Goal: Task Accomplishment & Management: Complete application form

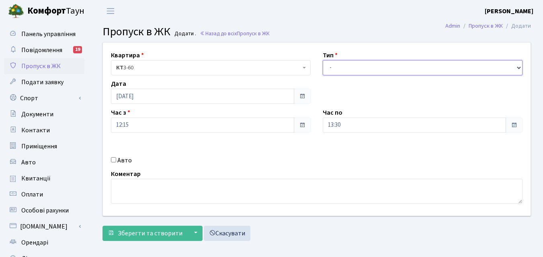
click at [431, 67] on select "- Доставка Таксі Гості Сервіс" at bounding box center [422, 67] width 200 height 15
select select "3"
click at [322, 60] on select "- Доставка Таксі Гості Сервіс" at bounding box center [422, 67] width 200 height 15
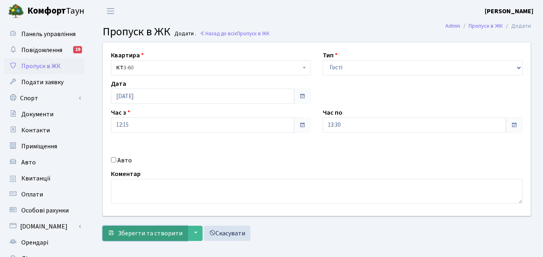
click at [169, 233] on span "Зберегти та створити" at bounding box center [150, 233] width 65 height 9
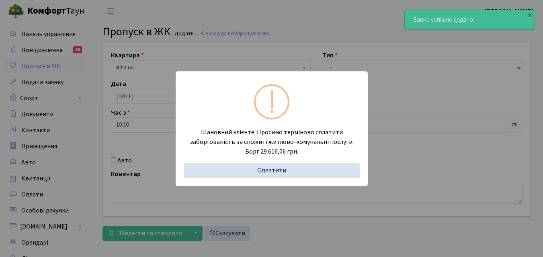
click at [138, 147] on div "Шановний клієнте. Просимо терміново сплатити заборгованість за спожиті житлово-…" at bounding box center [271, 128] width 543 height 257
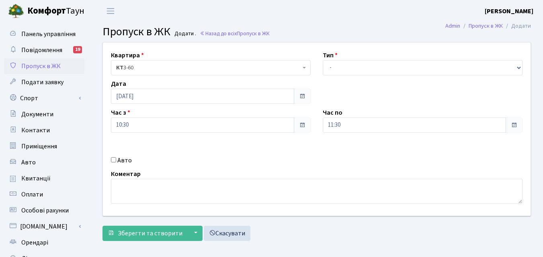
click at [46, 67] on span "Пропуск в ЖК" at bounding box center [40, 66] width 39 height 9
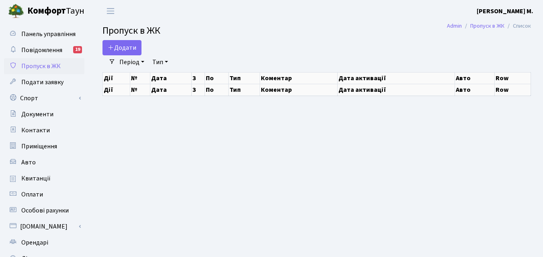
select select "25"
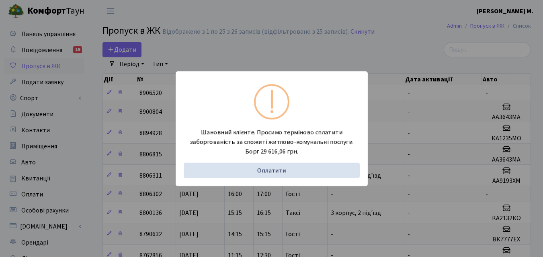
click at [83, 131] on div "Шановний клієнте. Просимо терміново сплатити заборгованість за спожиті житлово-…" at bounding box center [271, 128] width 543 height 257
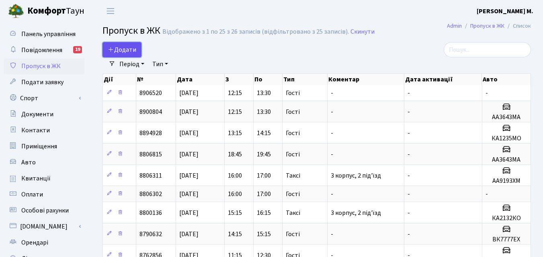
click at [114, 45] on link "Додати" at bounding box center [121, 49] width 39 height 15
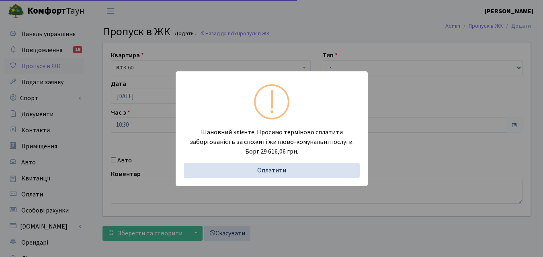
click at [407, 92] on div "Шановний клієнте. Просимо терміново сплатити заборгованість за спожиті житлово-…" at bounding box center [271, 128] width 543 height 257
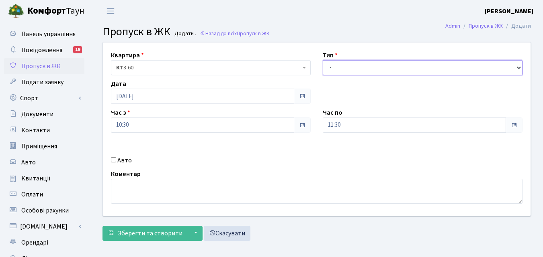
click at [387, 67] on select "- Доставка Таксі Гості Сервіс" at bounding box center [422, 67] width 200 height 15
select select "3"
click at [322, 60] on select "- Доставка Таксі Гості Сервіс" at bounding box center [422, 67] width 200 height 15
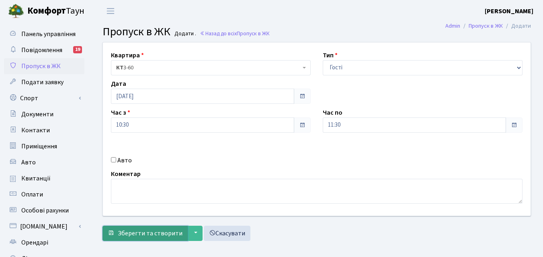
click at [131, 237] on span "Зберегти та створити" at bounding box center [150, 233] width 65 height 9
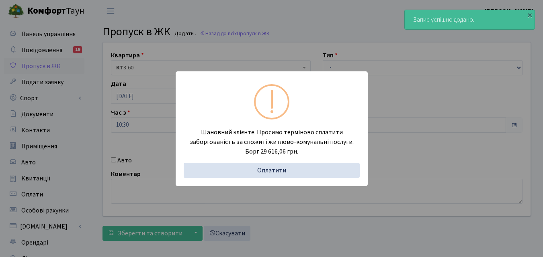
click at [82, 143] on div "Шановний клієнте. Просимо терміново сплатити заборгованість за спожиті житлово-…" at bounding box center [271, 128] width 543 height 257
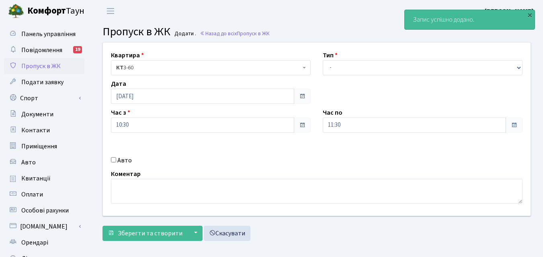
click at [41, 67] on span "Пропуск в ЖК" at bounding box center [40, 66] width 39 height 9
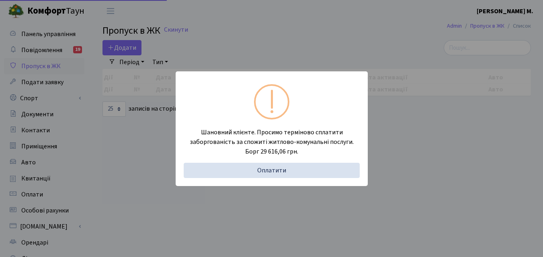
select select "25"
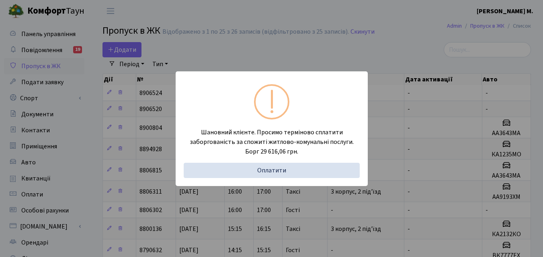
click at [91, 118] on div "Шановний клієнте. Просимо терміново сплатити заборгованість за спожиті житлово-…" at bounding box center [271, 128] width 543 height 257
